Goal: Find specific page/section

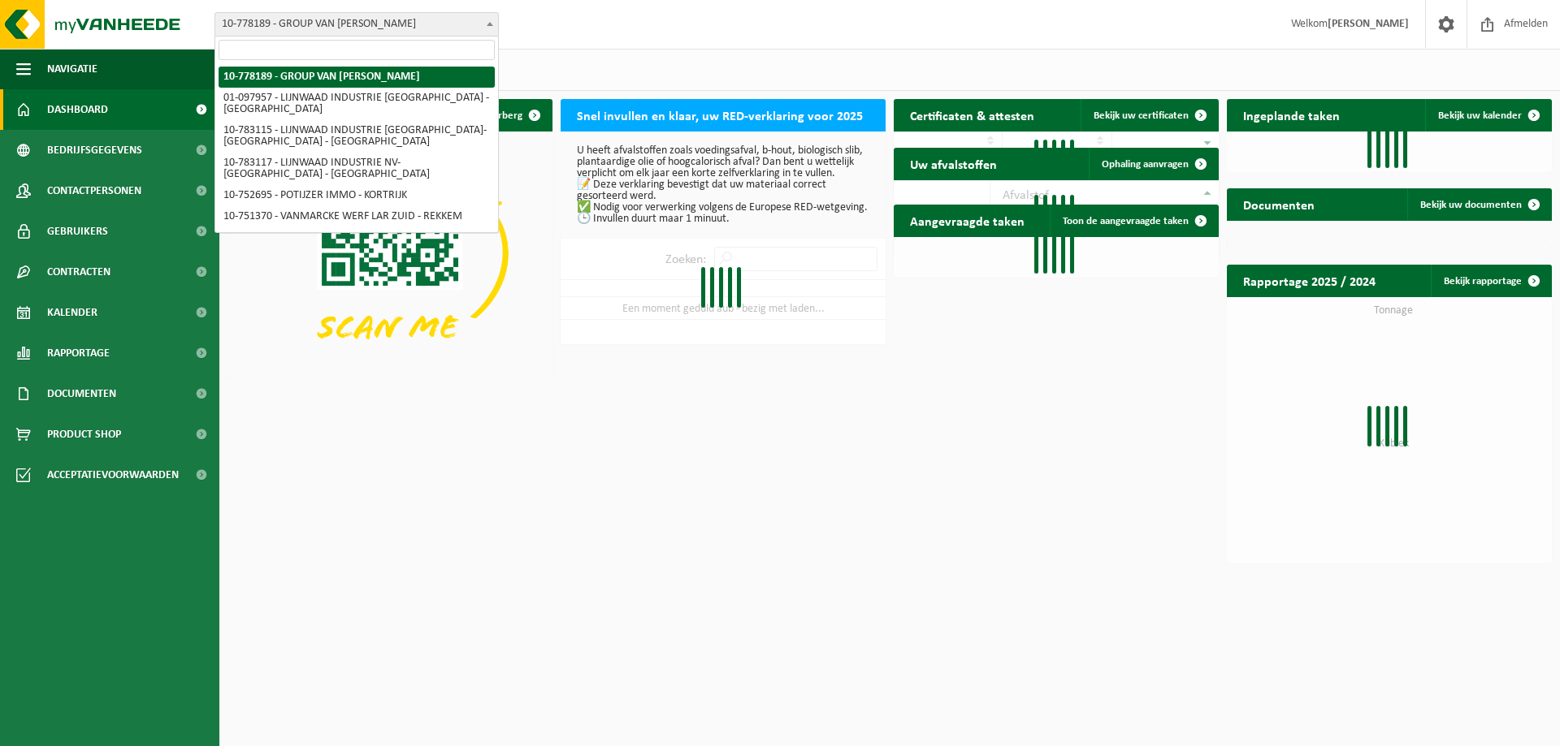
click at [314, 22] on span "10-778189 - GROUP VAN [PERSON_NAME]" at bounding box center [356, 24] width 283 height 23
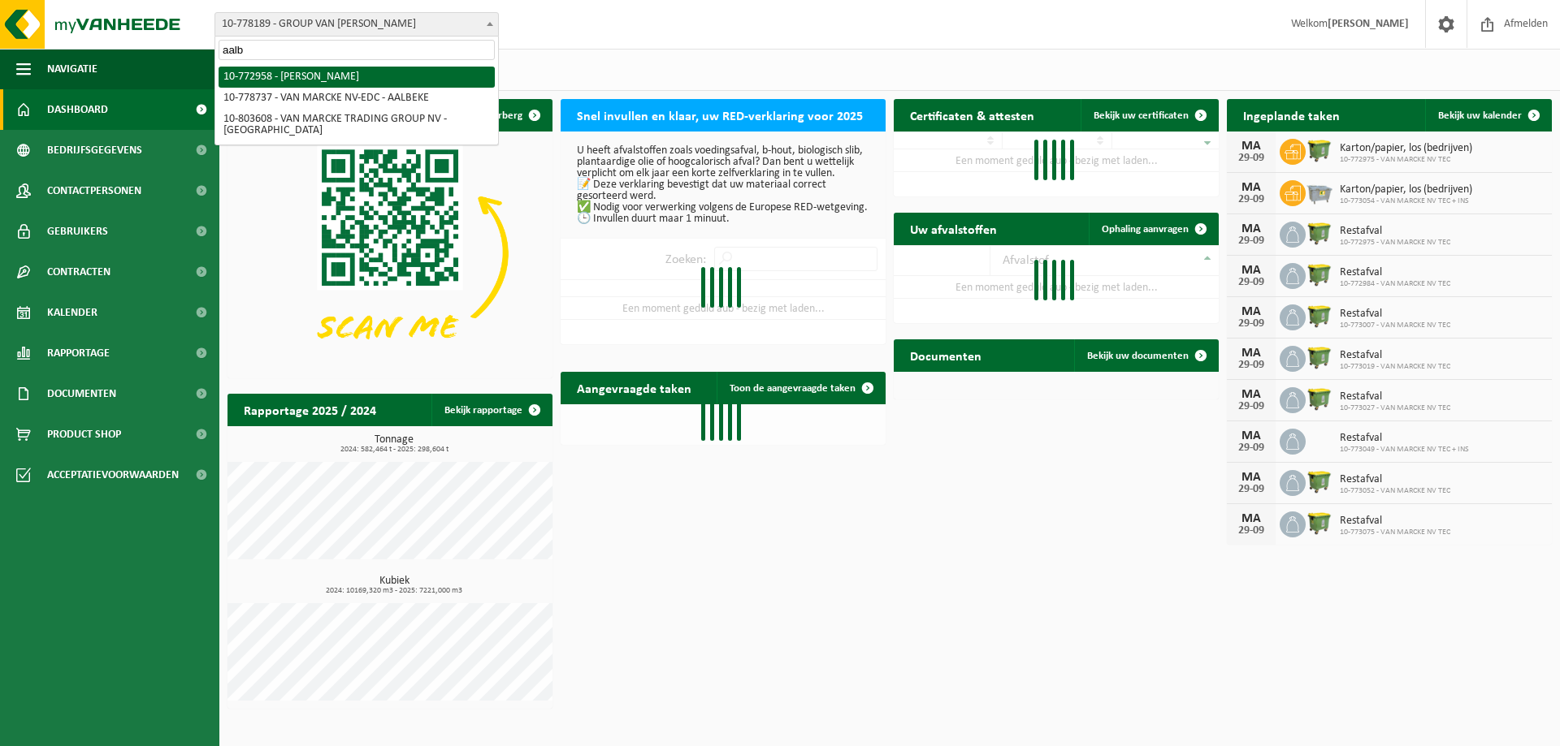
type input "aalb"
select select "20235"
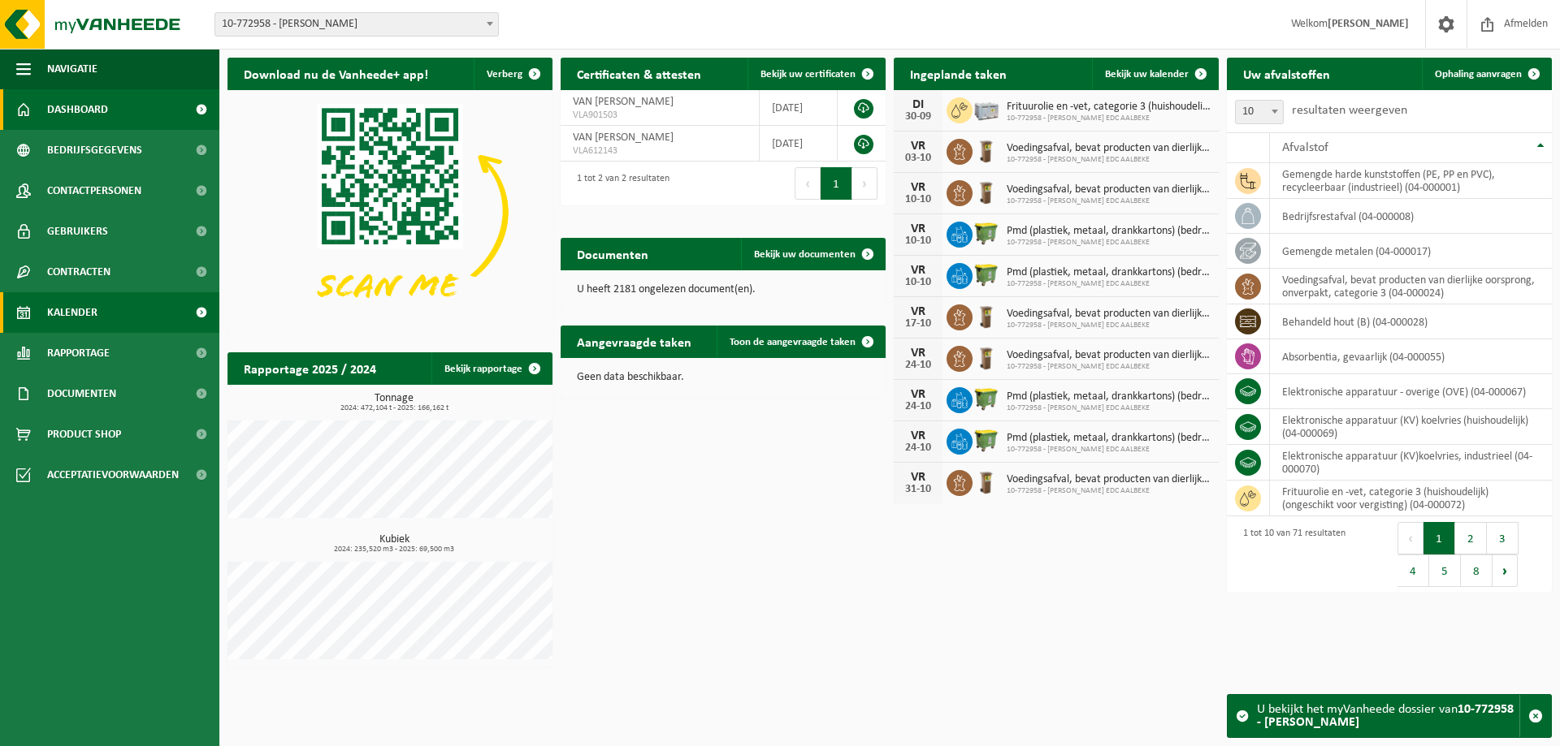
click at [80, 322] on span "Kalender" at bounding box center [72, 312] width 50 height 41
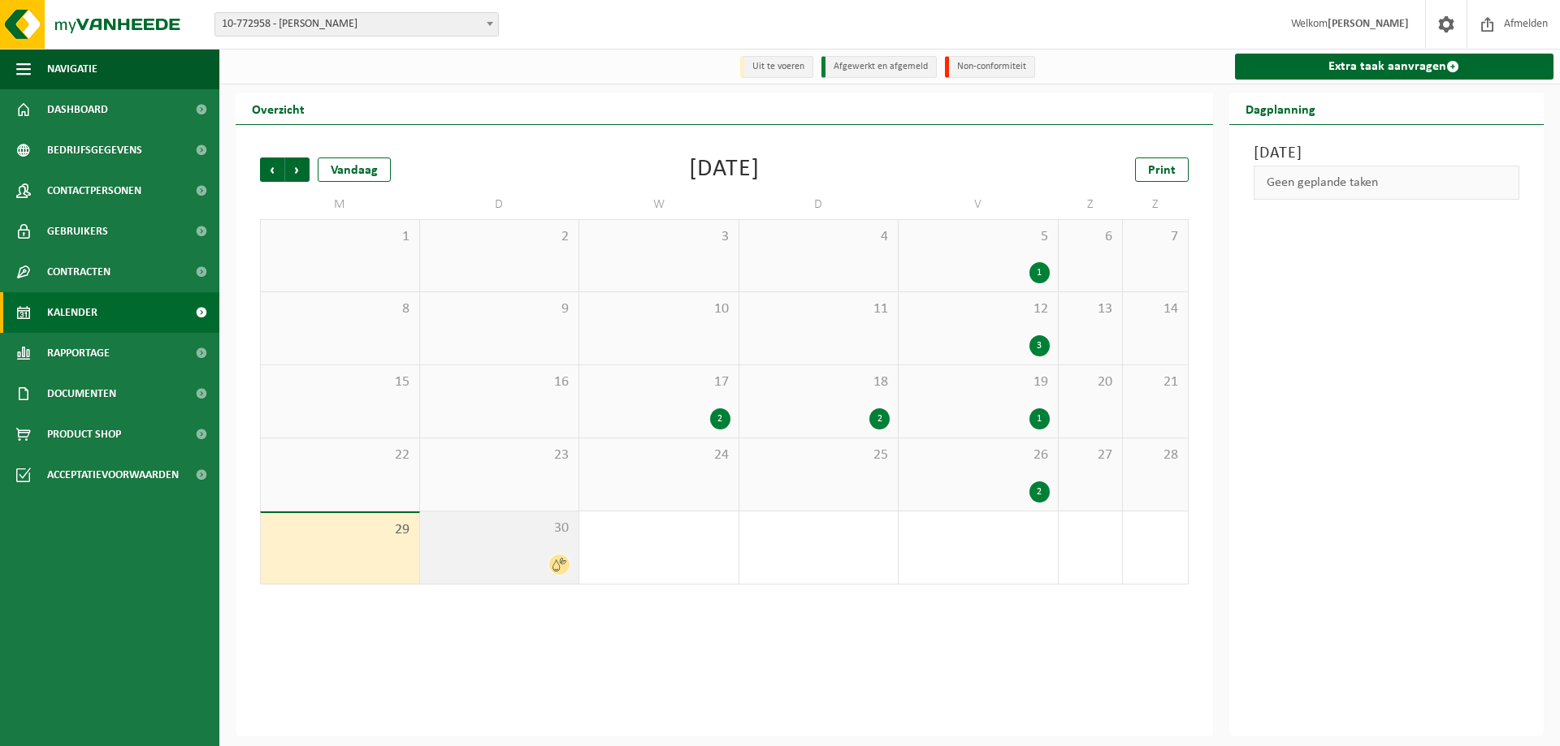
click at [503, 534] on span "30" at bounding box center [499, 529] width 143 height 18
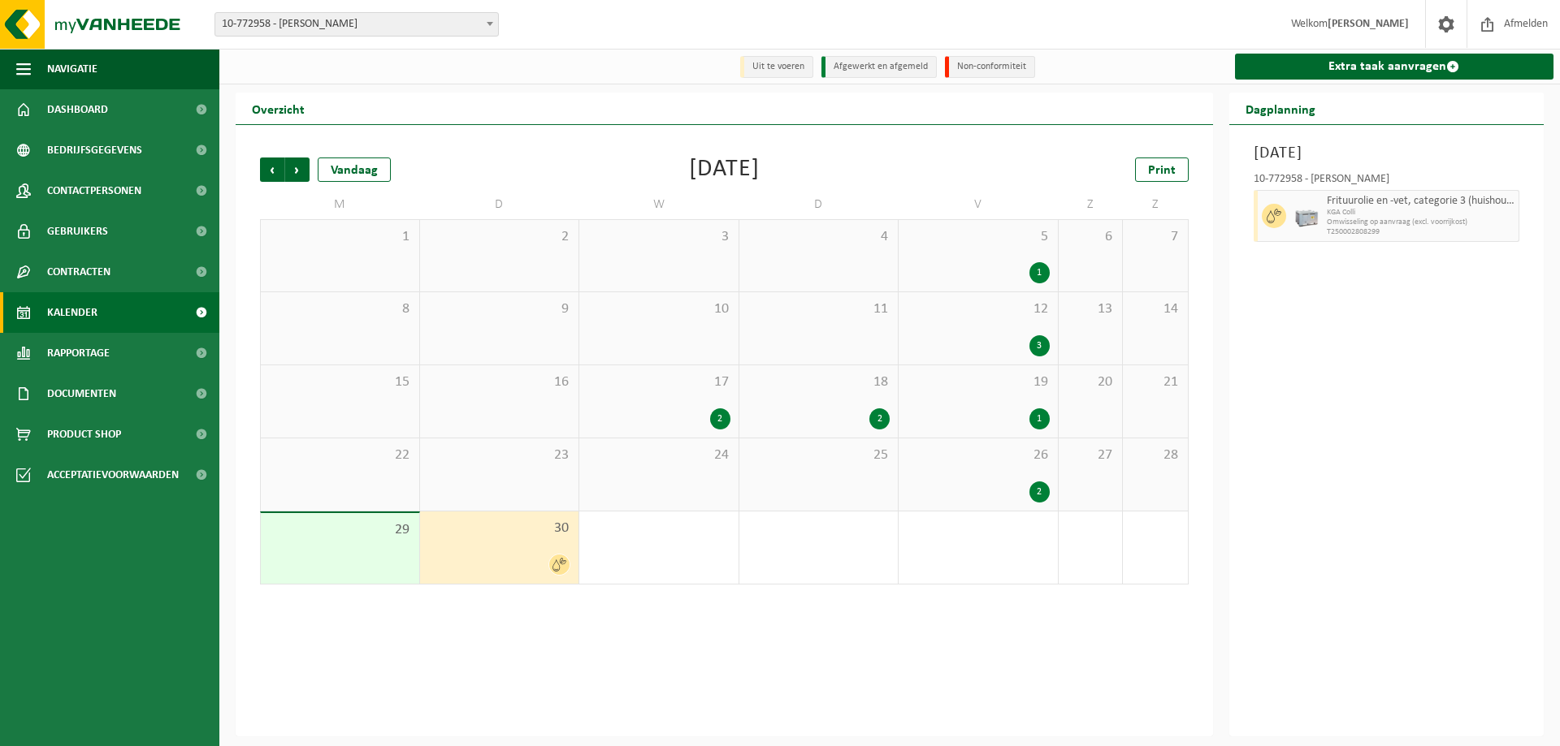
click at [349, 566] on div "29" at bounding box center [340, 548] width 158 height 71
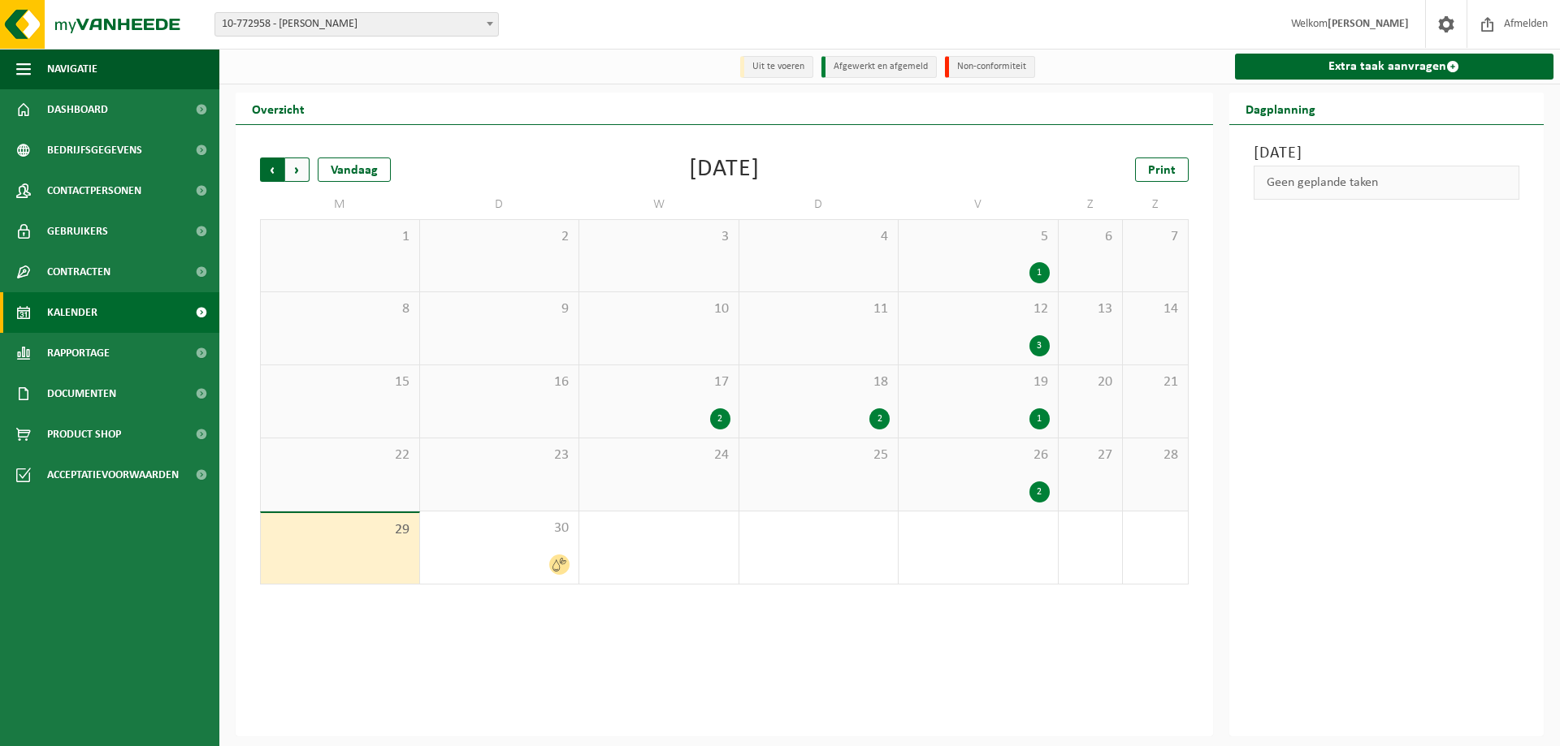
click at [305, 166] on span "Volgende" at bounding box center [297, 170] width 24 height 24
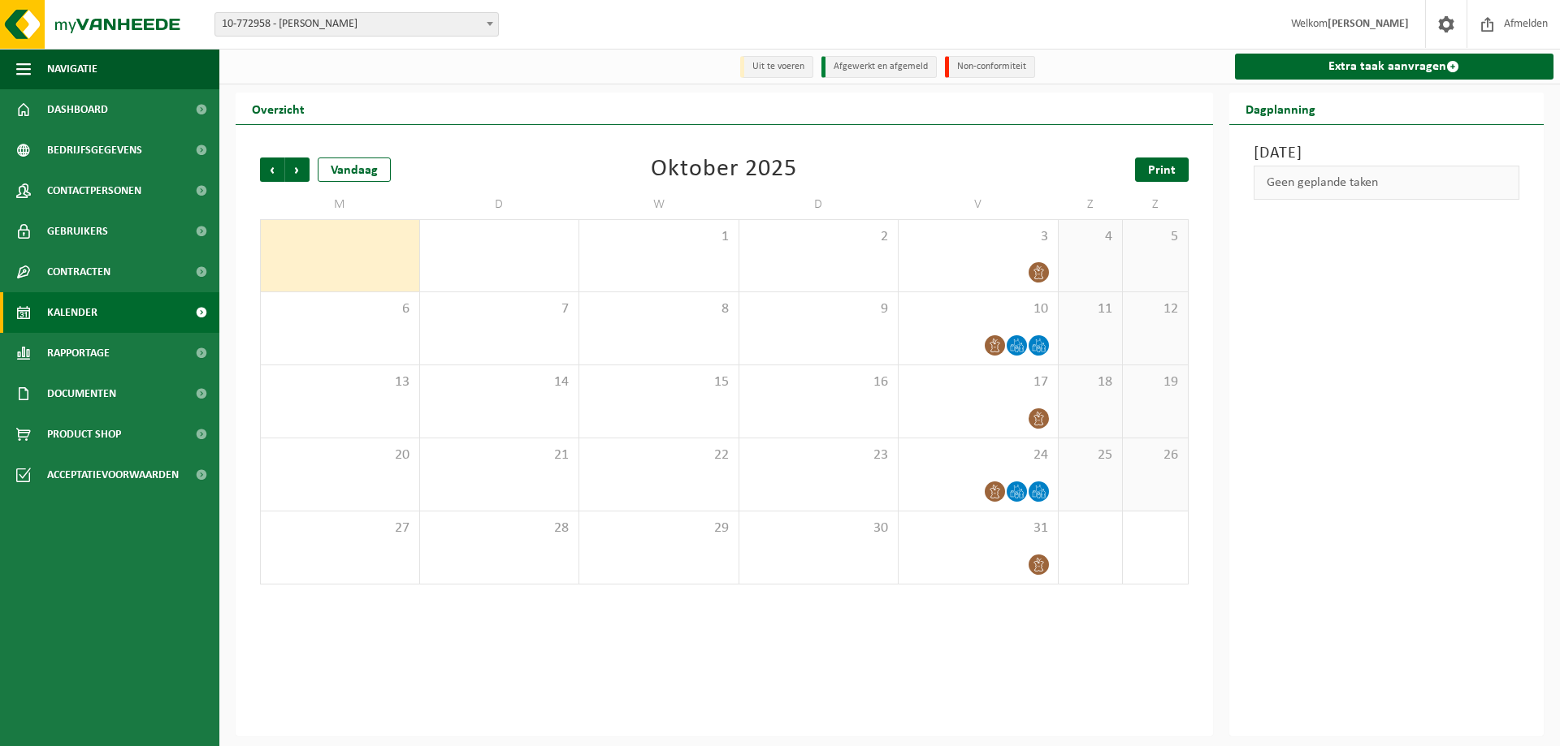
click at [1177, 173] on link "Print" at bounding box center [1162, 170] width 54 height 24
